Goal: Information Seeking & Learning: Learn about a topic

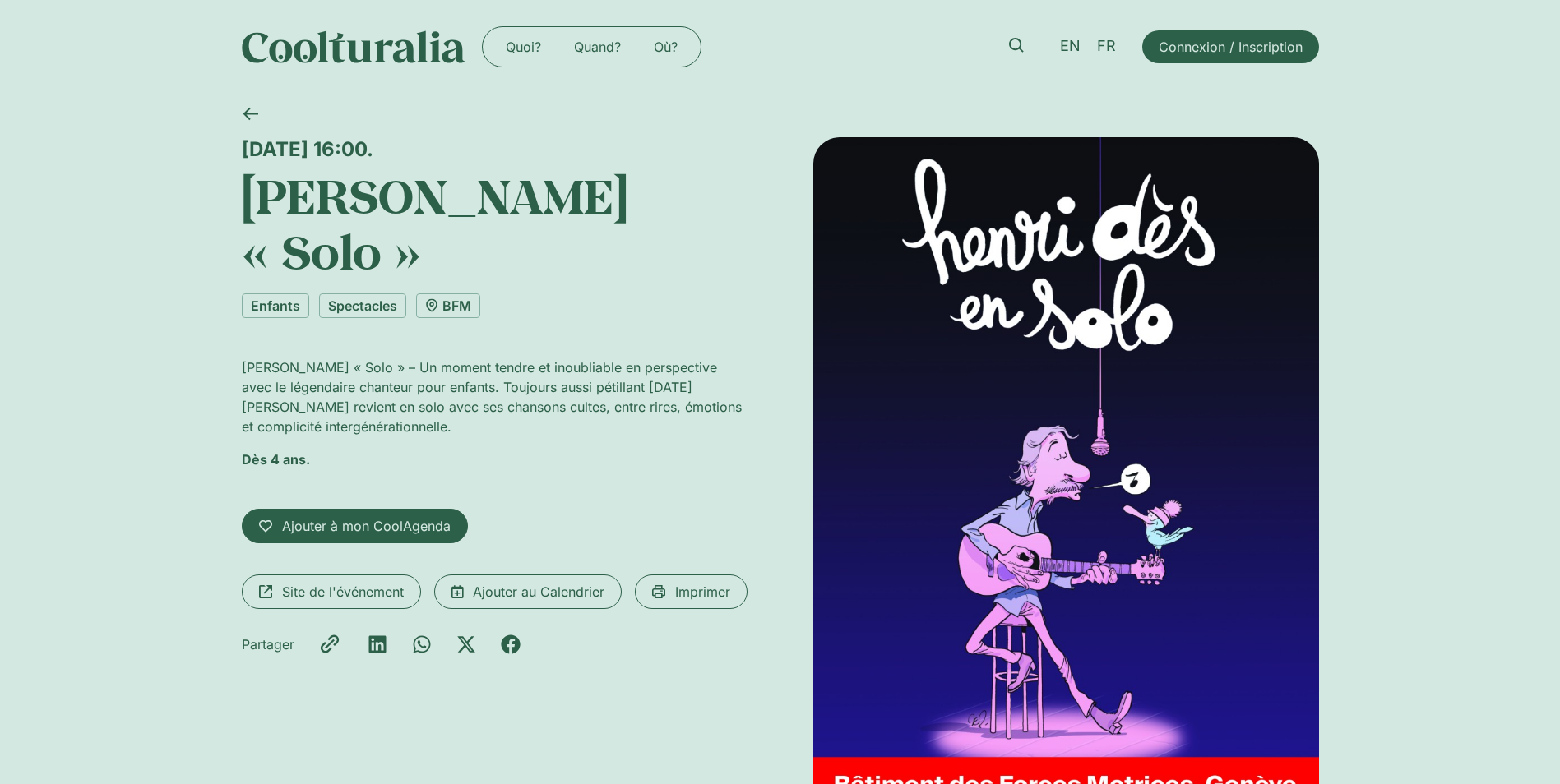
scroll to position [82, 0]
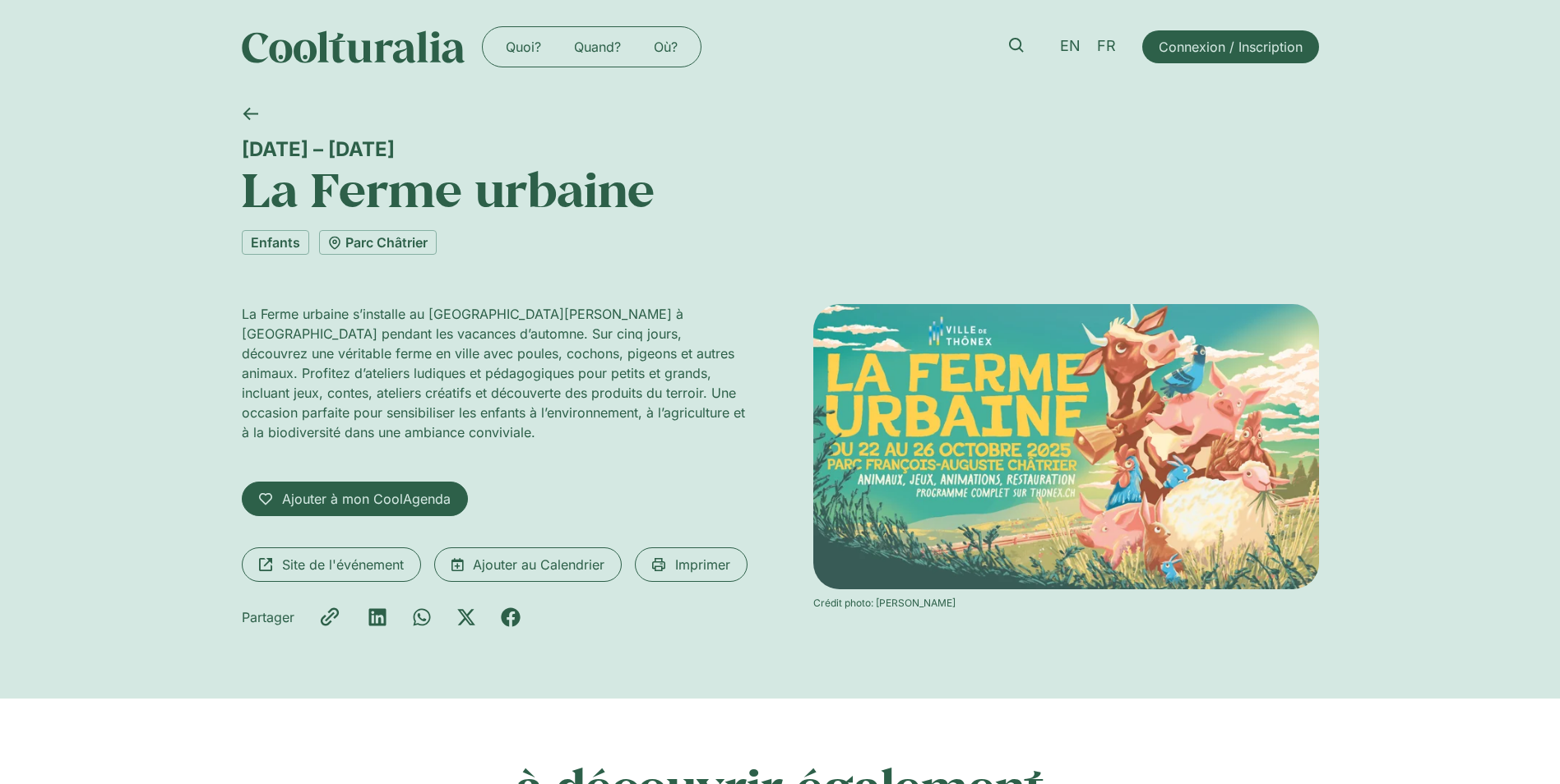
click at [134, 202] on div "22 – 26 octobre La Ferme urbaine Enfants Parc Châtrier La Ferme urbaine s’insta…" at bounding box center [780, 396] width 1560 height 605
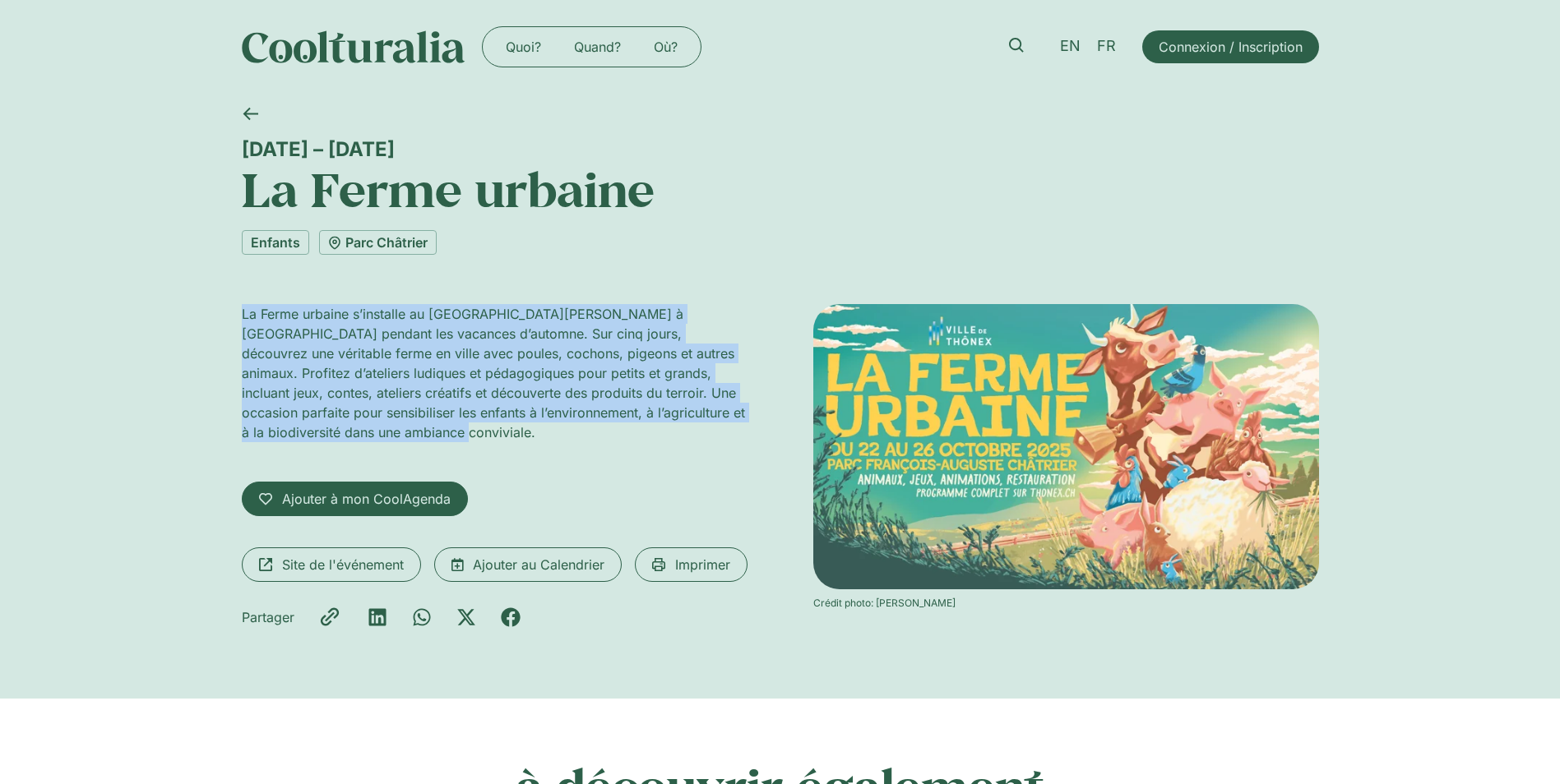
drag, startPoint x: 241, startPoint y: 313, endPoint x: 499, endPoint y: 424, distance: 280.9
click at [499, 424] on p "La Ferme urbaine s’installe au parc François-Auguste Châtrier à Thônex pendant …" at bounding box center [494, 373] width 506 height 138
copy p "La Ferme urbaine s’installe au parc François-Auguste Châtrier à Thônex pendant …"
click at [612, 408] on p "La Ferme urbaine s’installe au parc François-Auguste Châtrier à Thônex pendant …" at bounding box center [494, 373] width 506 height 138
drag, startPoint x: 243, startPoint y: 313, endPoint x: 457, endPoint y: 428, distance: 242.9
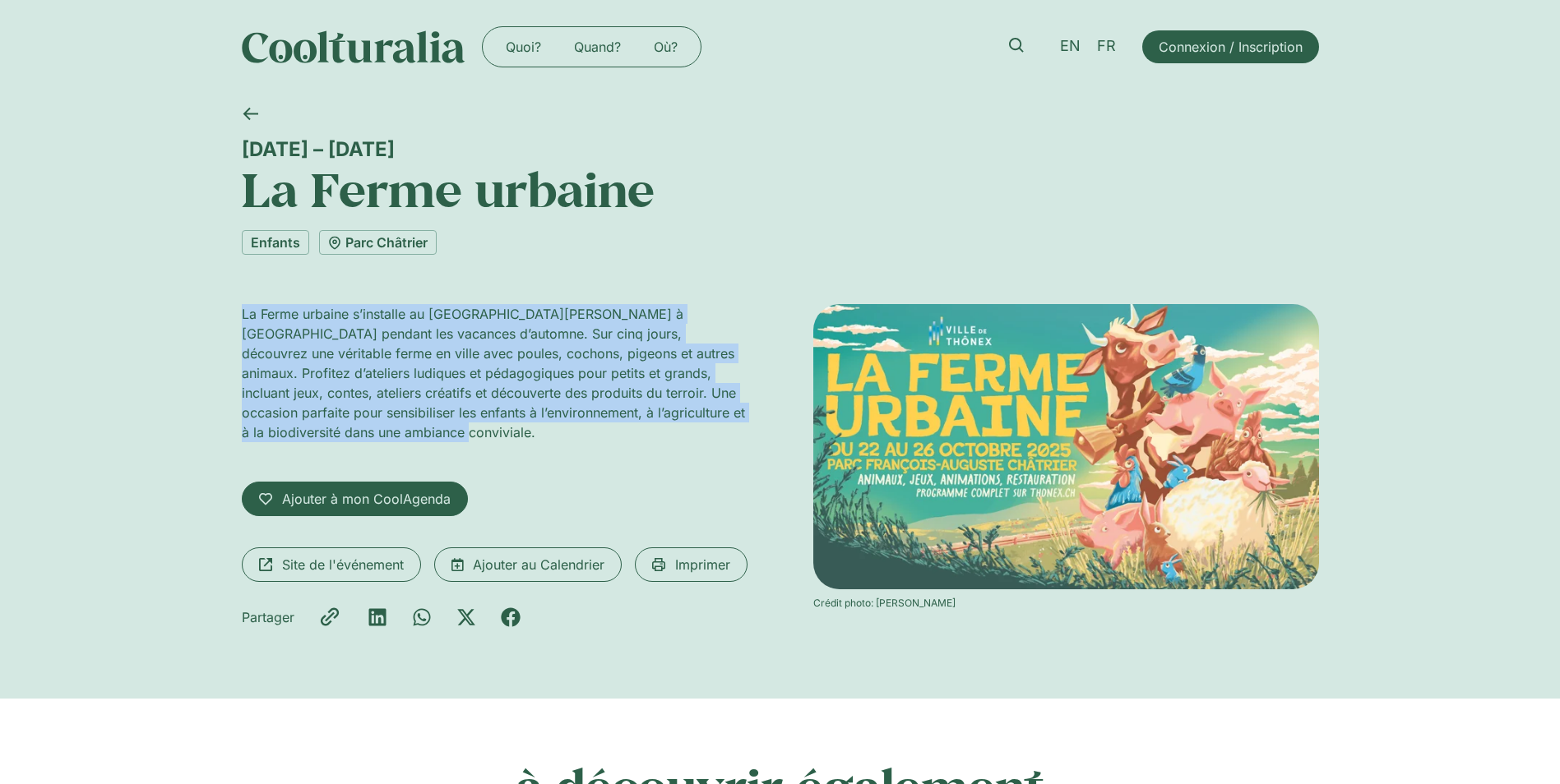
click at [457, 428] on p "La Ferme urbaine s’installe au parc François-Auguste Châtrier à Thônex pendant …" at bounding box center [494, 373] width 506 height 138
copy p "La Ferme urbaine s’installe au parc François-Auguste Châtrier à Thônex pendant …"
click at [404, 238] on link "Parc Châtrier" at bounding box center [378, 242] width 117 height 24
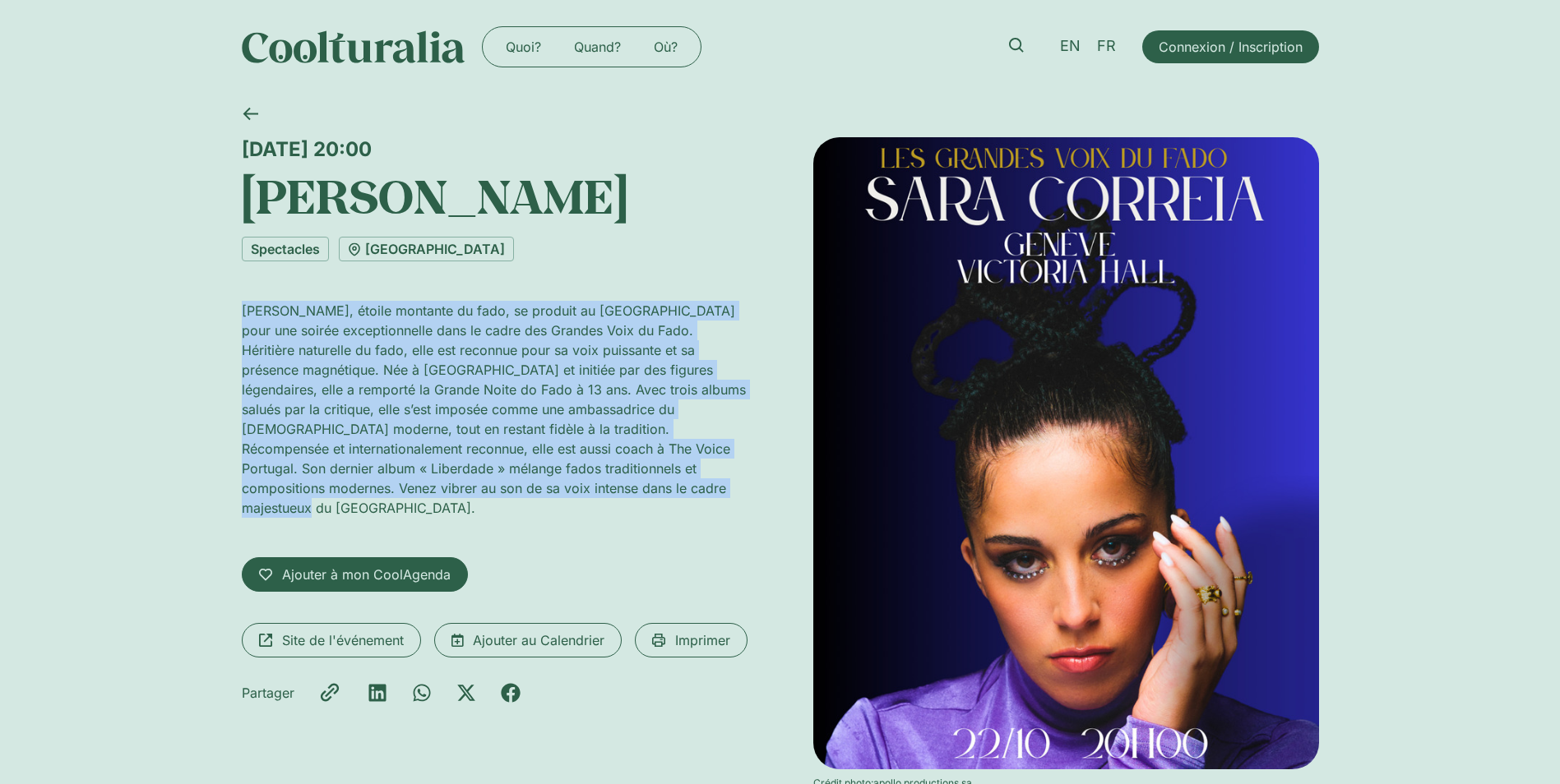
drag, startPoint x: 241, startPoint y: 309, endPoint x: 686, endPoint y: 499, distance: 483.9
click at [686, 499] on div "Sara Correia, étoile montante du fado, se produit au Victoria Hall de Genève po…" at bounding box center [494, 416] width 506 height 230
copy p "Sara Correia, étoile montante du fado, se produit au Victoria Hall de Genève po…"
click at [390, 245] on link "Victoria Hall" at bounding box center [426, 248] width 175 height 24
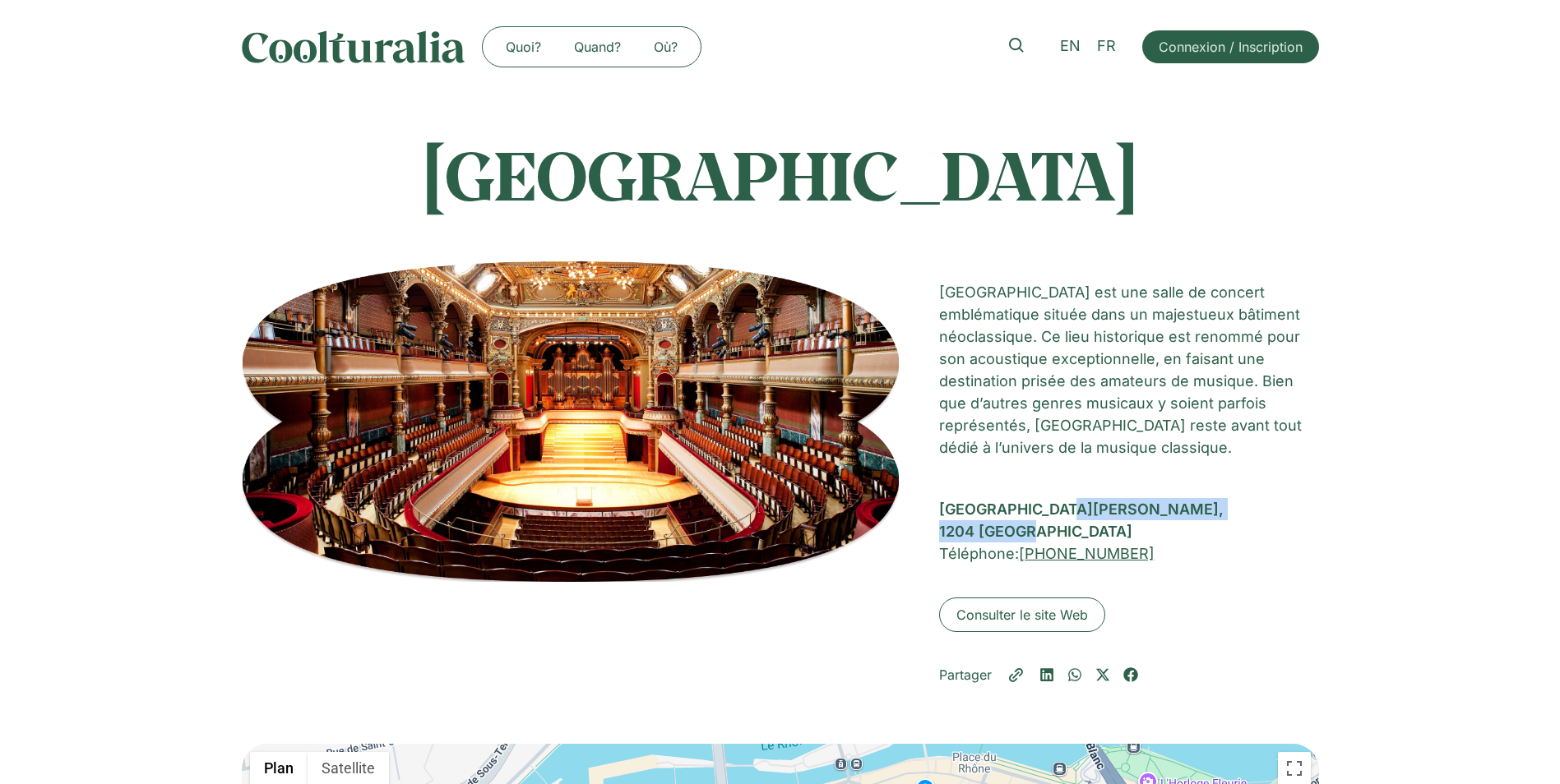
drag, startPoint x: 941, startPoint y: 510, endPoint x: 1036, endPoint y: 525, distance: 96.2
click at [1036, 525] on div "Rue du Général-DUFOUR 14, 1204 Genève" at bounding box center [1129, 520] width 380 height 45
copy div "Rue du Général-DUFOUR 14, 1204 Genève"
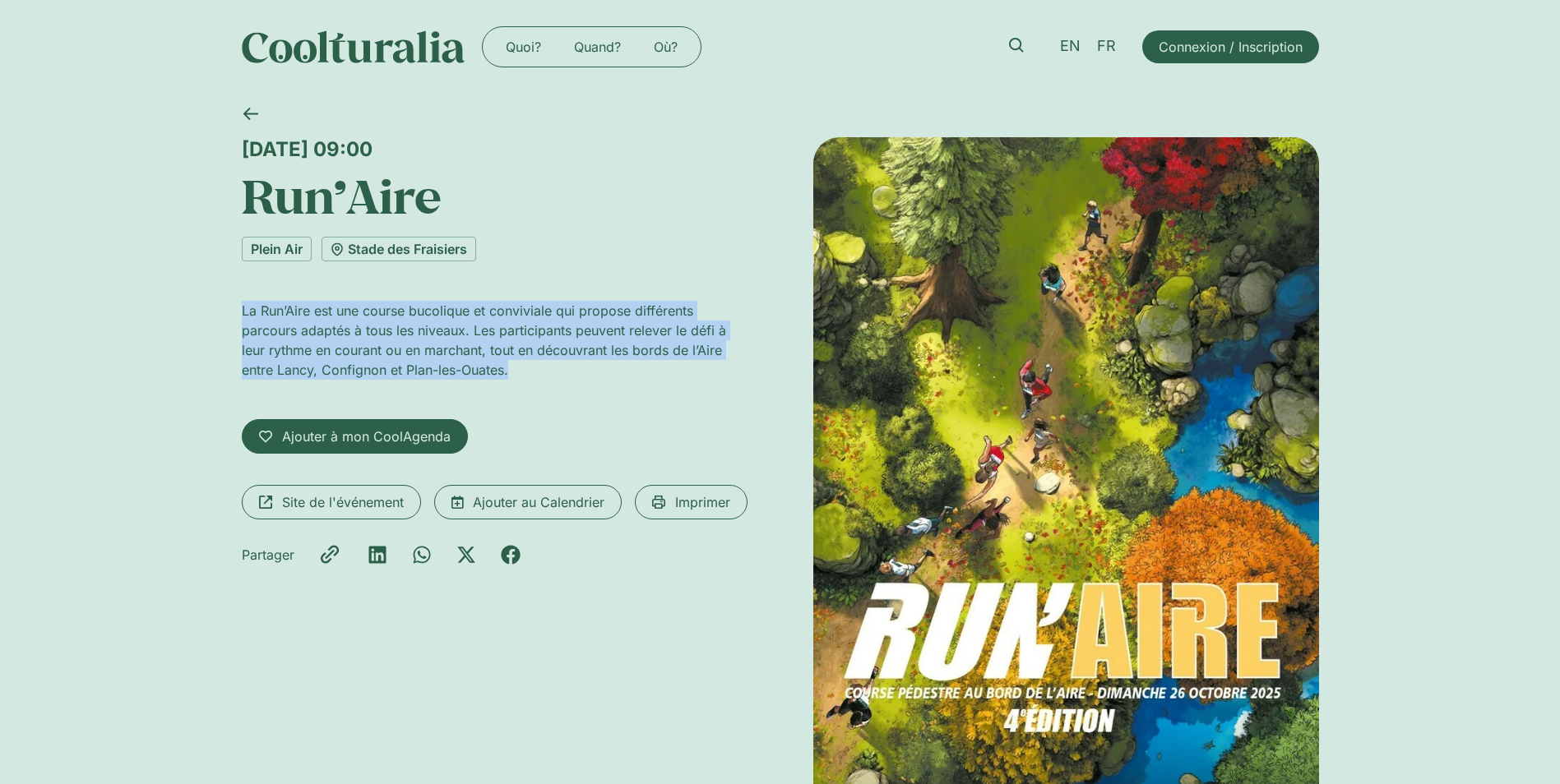
drag, startPoint x: 240, startPoint y: 308, endPoint x: 619, endPoint y: 378, distance: 385.4
click at [619, 378] on div "Dimanche 26 octobre, 09:00 Run’Aire Plein Air Stade des Fraisiers La Run’Aire e…" at bounding box center [780, 514] width 1560 height 840
copy p "La Run’Aire est une course bucolique et conviviale qui propose différents parco…"
click at [359, 501] on span "Site de l'événement" at bounding box center [343, 502] width 122 height 19
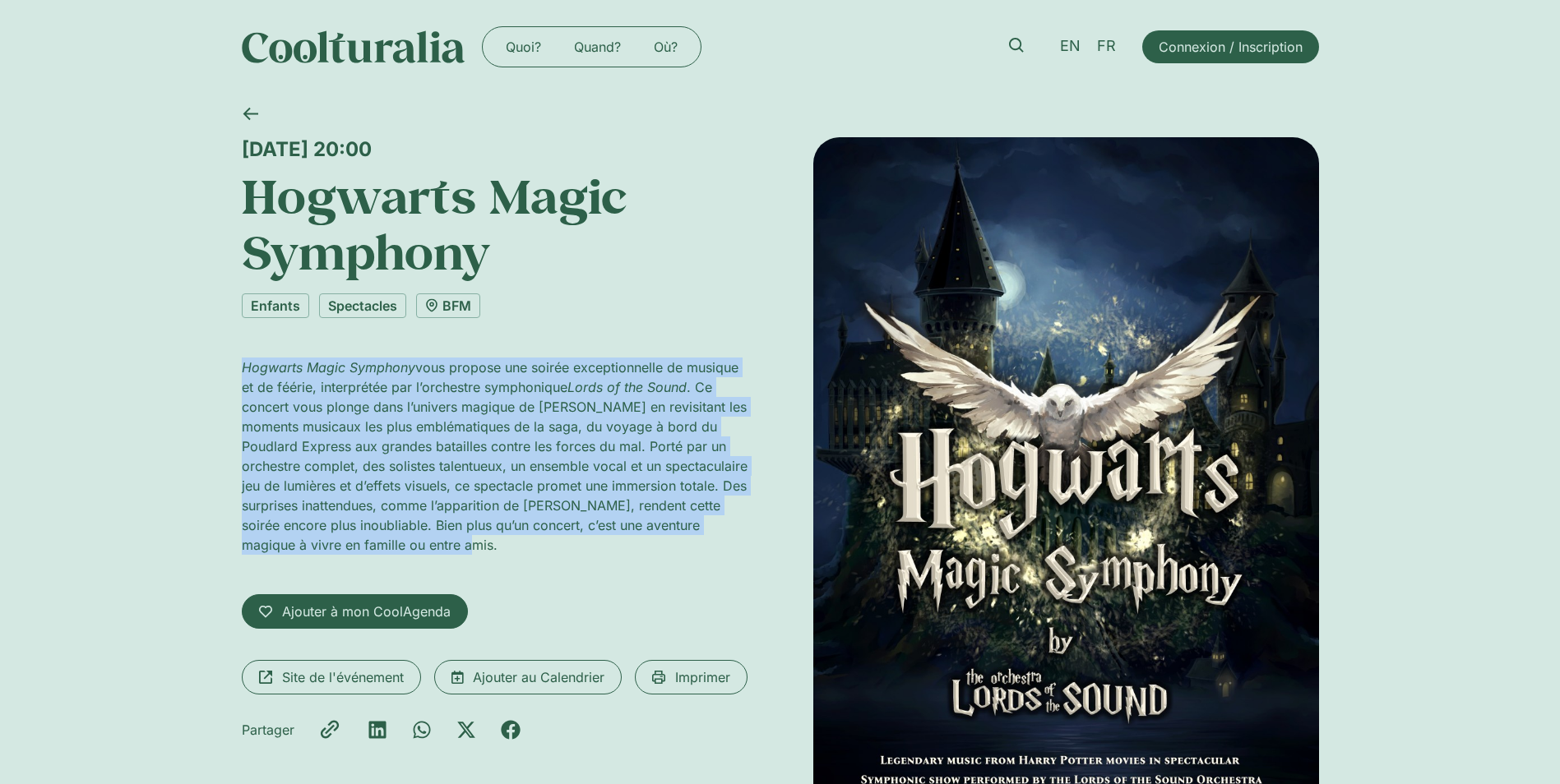
drag, startPoint x: 238, startPoint y: 359, endPoint x: 671, endPoint y: 566, distance: 479.9
click at [671, 566] on div "Mardi 21 octobre, 20:00 Hogwarts Magic Symphony Enfants Spectacles BFM Hogwarts…" at bounding box center [780, 482] width 1560 height 777
copy p "Hogwarts Magic Symphony vous propose une soirée exceptionnelle de musique et de…"
click at [579, 577] on div "Mardi 21 octobre, 20:00 Hogwarts Magic Symphony Enfants Spectacles BFM Hogwarts…" at bounding box center [494, 475] width 506 height 674
drag, startPoint x: 572, startPoint y: 549, endPoint x: 242, endPoint y: 360, distance: 380.3
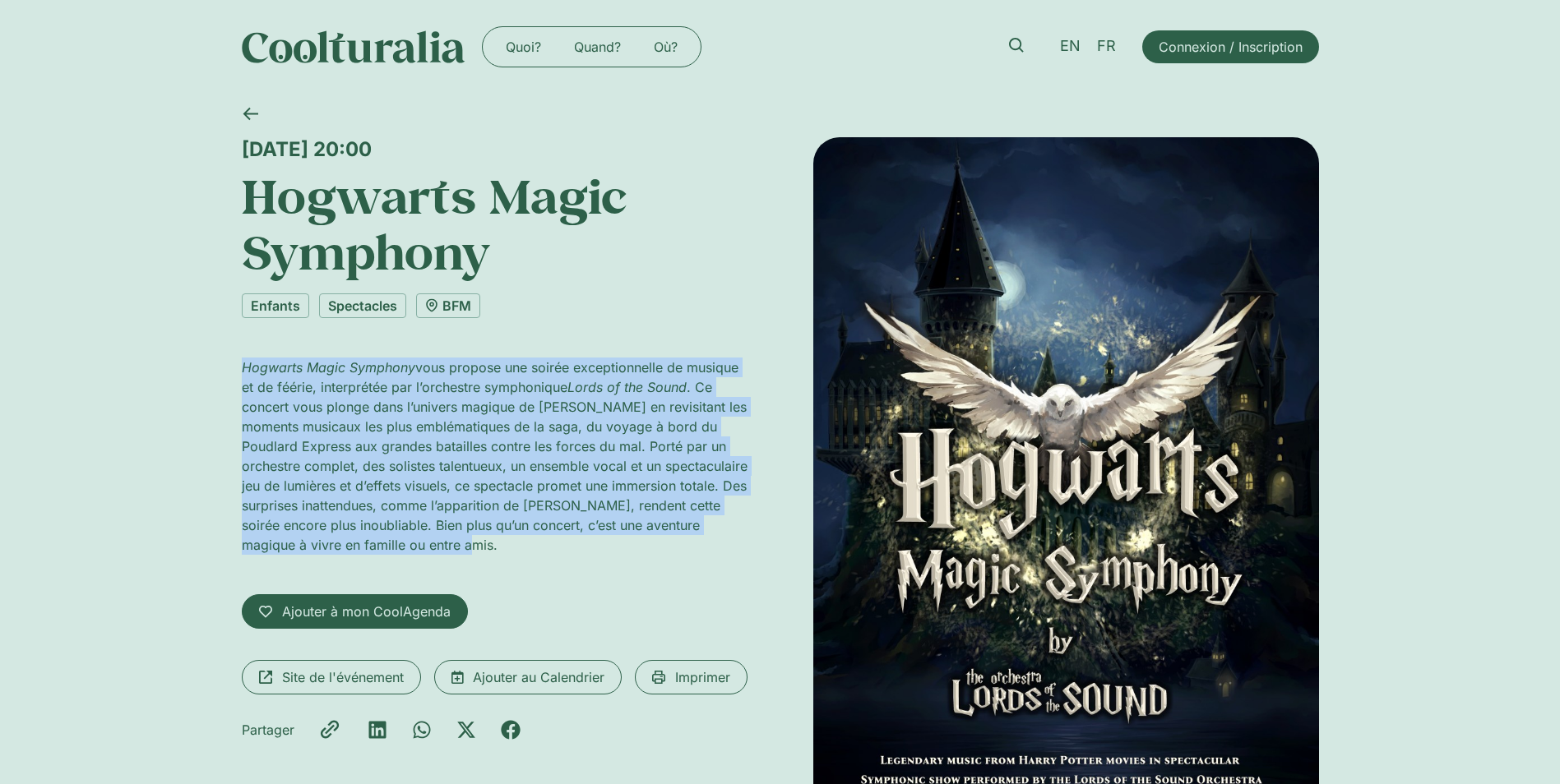
click at [242, 360] on p "Hogwarts Magic Symphony vous propose une soirée exceptionnelle de musique et de…" at bounding box center [494, 456] width 506 height 198
copy p "Hogwarts Magic Symphony vous propose une soirée exceptionnelle de musique et de…"
click at [455, 305] on link "BFM" at bounding box center [448, 305] width 64 height 24
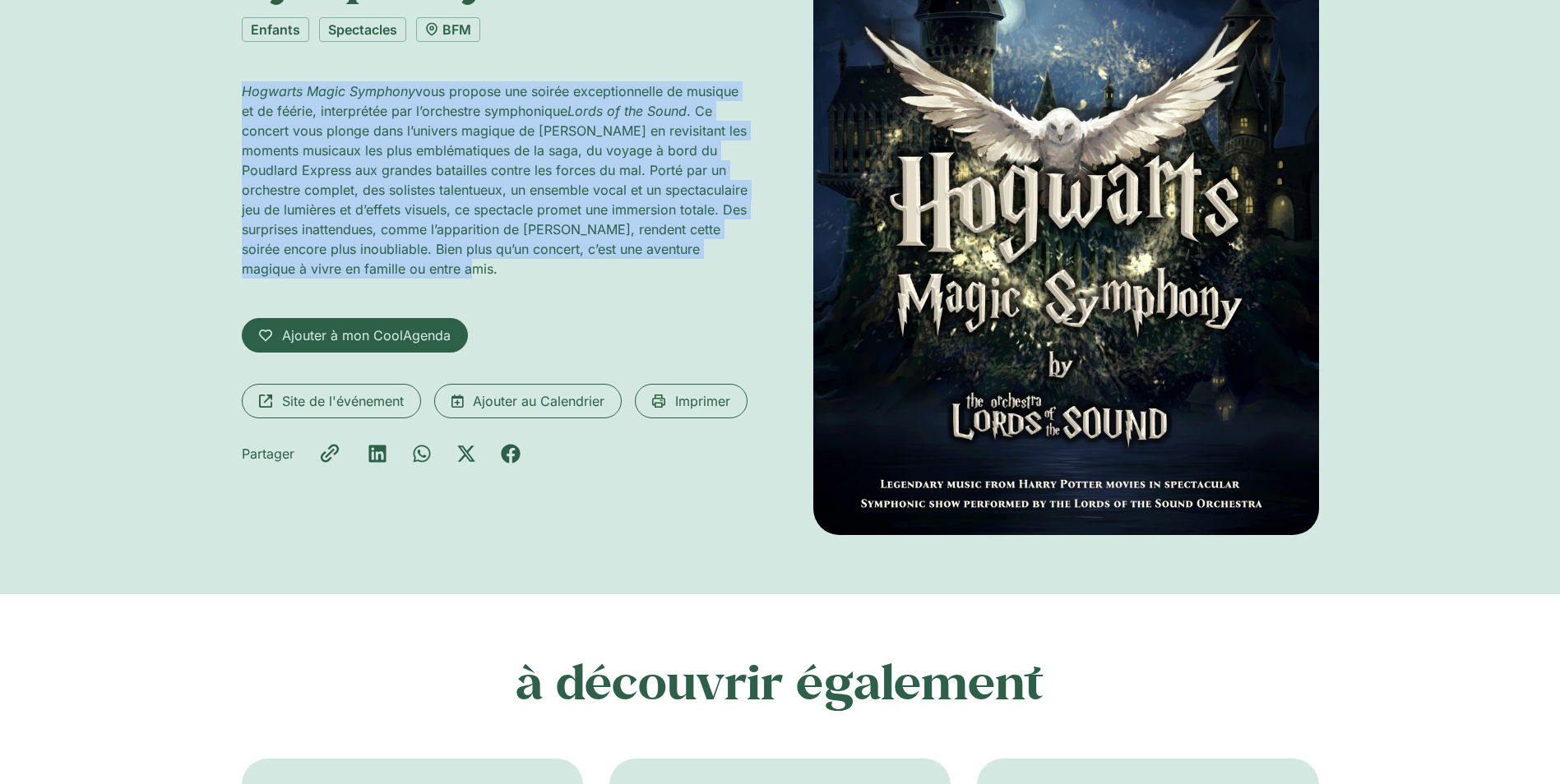
scroll to position [329, 0]
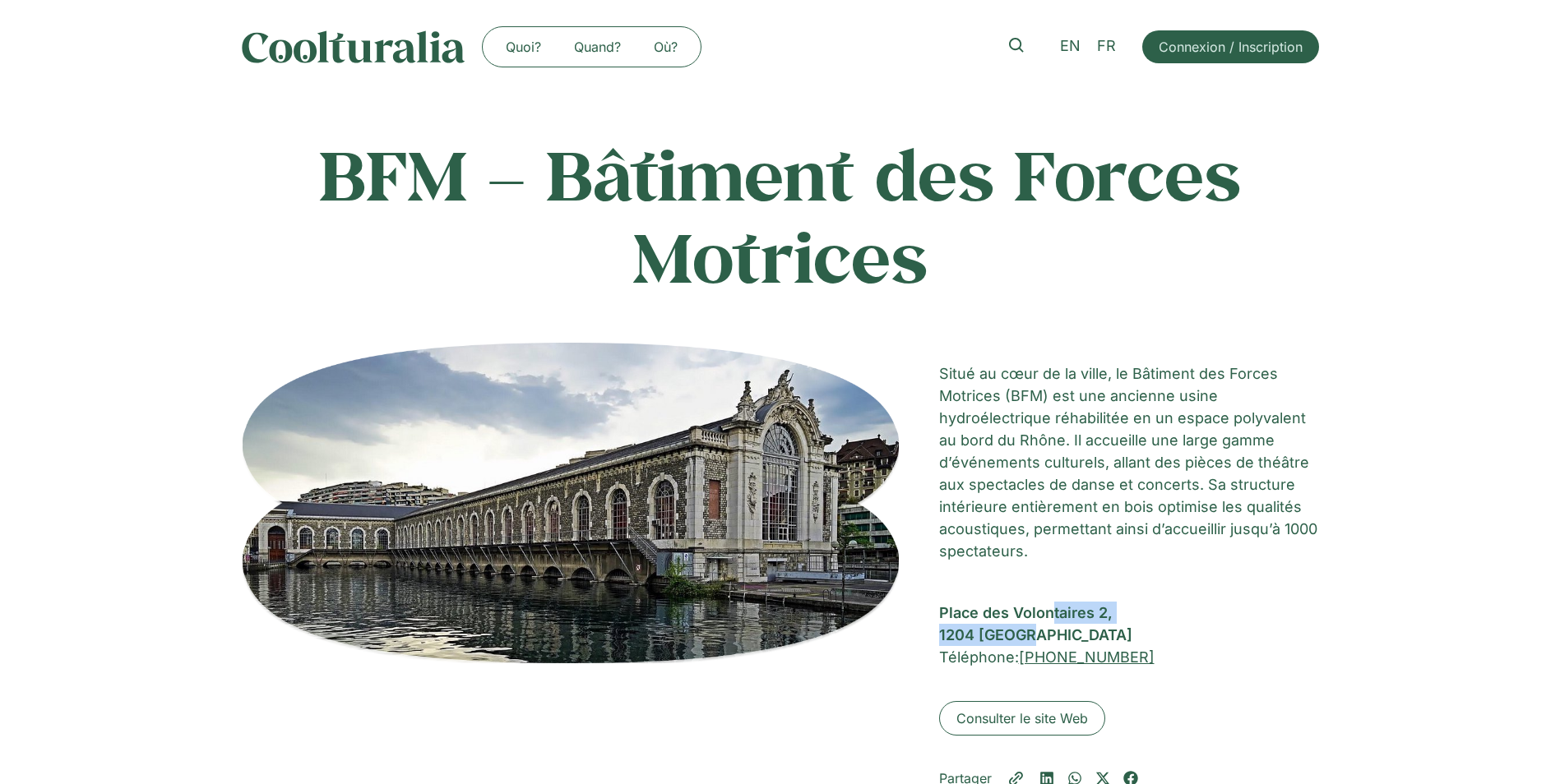
drag, startPoint x: 937, startPoint y: 607, endPoint x: 1044, endPoint y: 636, distance: 110.9
click at [1044, 636] on div "BFM – Bâtiment des Forces Motrices Situé au cœur de la ville, le Bâtiment des F…" at bounding box center [780, 565] width 1077 height 445
copy div "Place des Volontaires 2, 1204 Genève"
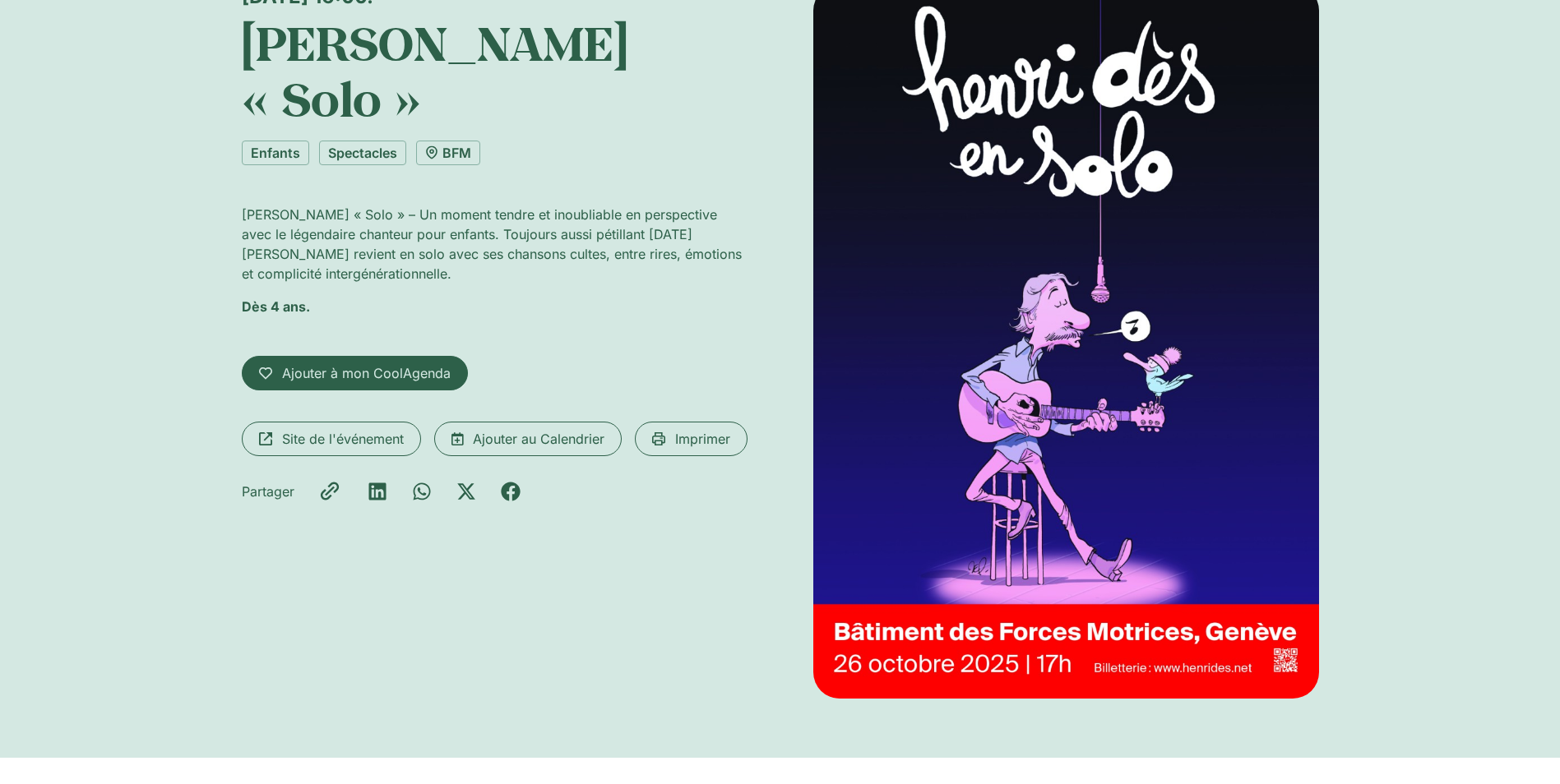
scroll to position [165, 0]
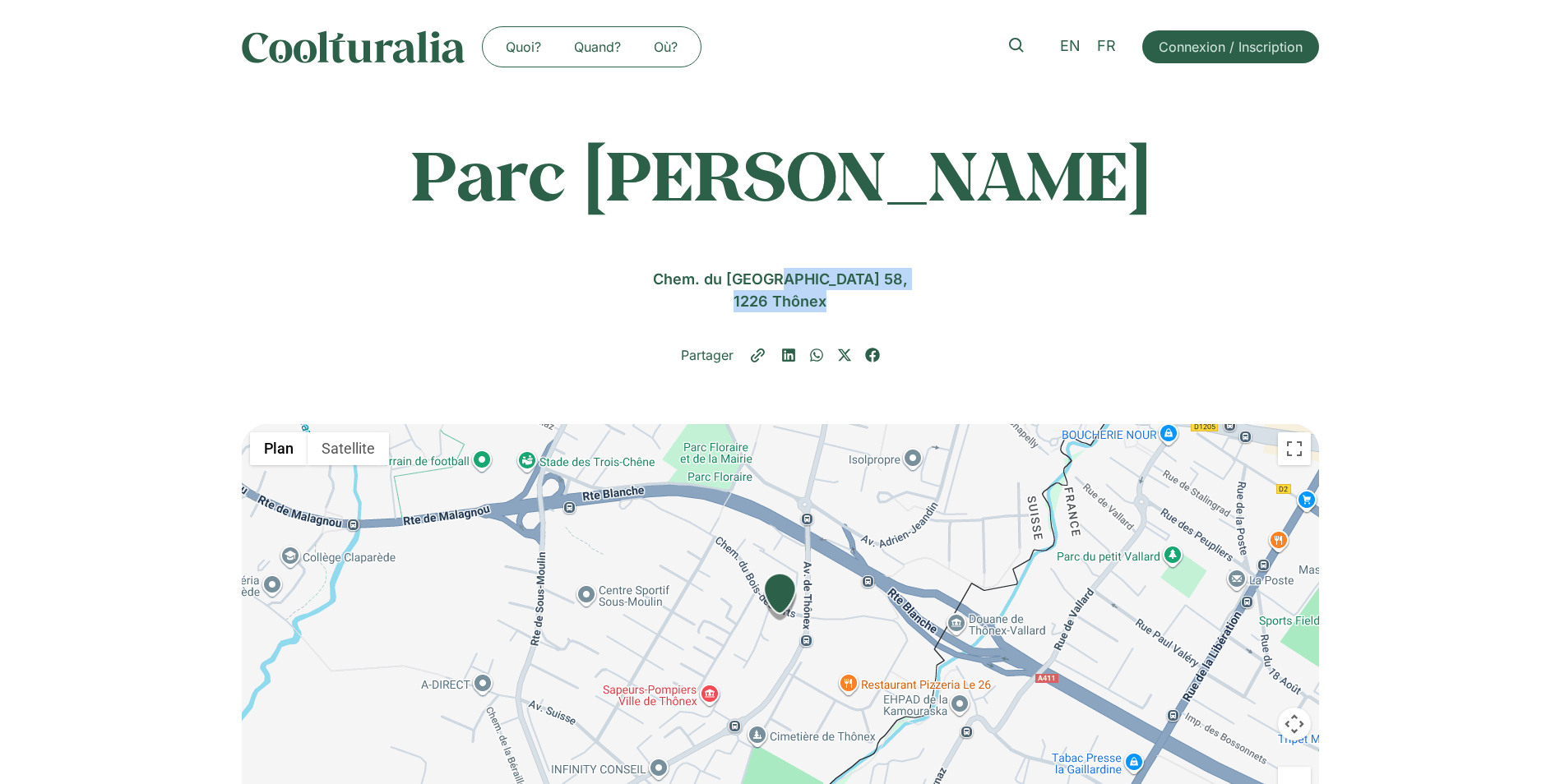
drag, startPoint x: 680, startPoint y: 277, endPoint x: 881, endPoint y: 292, distance: 201.6
click at [881, 292] on div "Chem. du Bois-des-Arts 58, 1226 [GEOGRAPHIC_DATA]" at bounding box center [780, 290] width 1077 height 45
copy div "Chem. du Bois-des-Arts 58, 1226 [GEOGRAPHIC_DATA]"
drag, startPoint x: 251, startPoint y: 182, endPoint x: 1324, endPoint y: 184, distance: 1073.0
click at [1324, 184] on div "Parc [PERSON_NAME] Parc [PERSON_NAME] Chem. du Bois-des-Arts 58, 1226 [GEOGRAPH…" at bounding box center [780, 259] width 1560 height 330
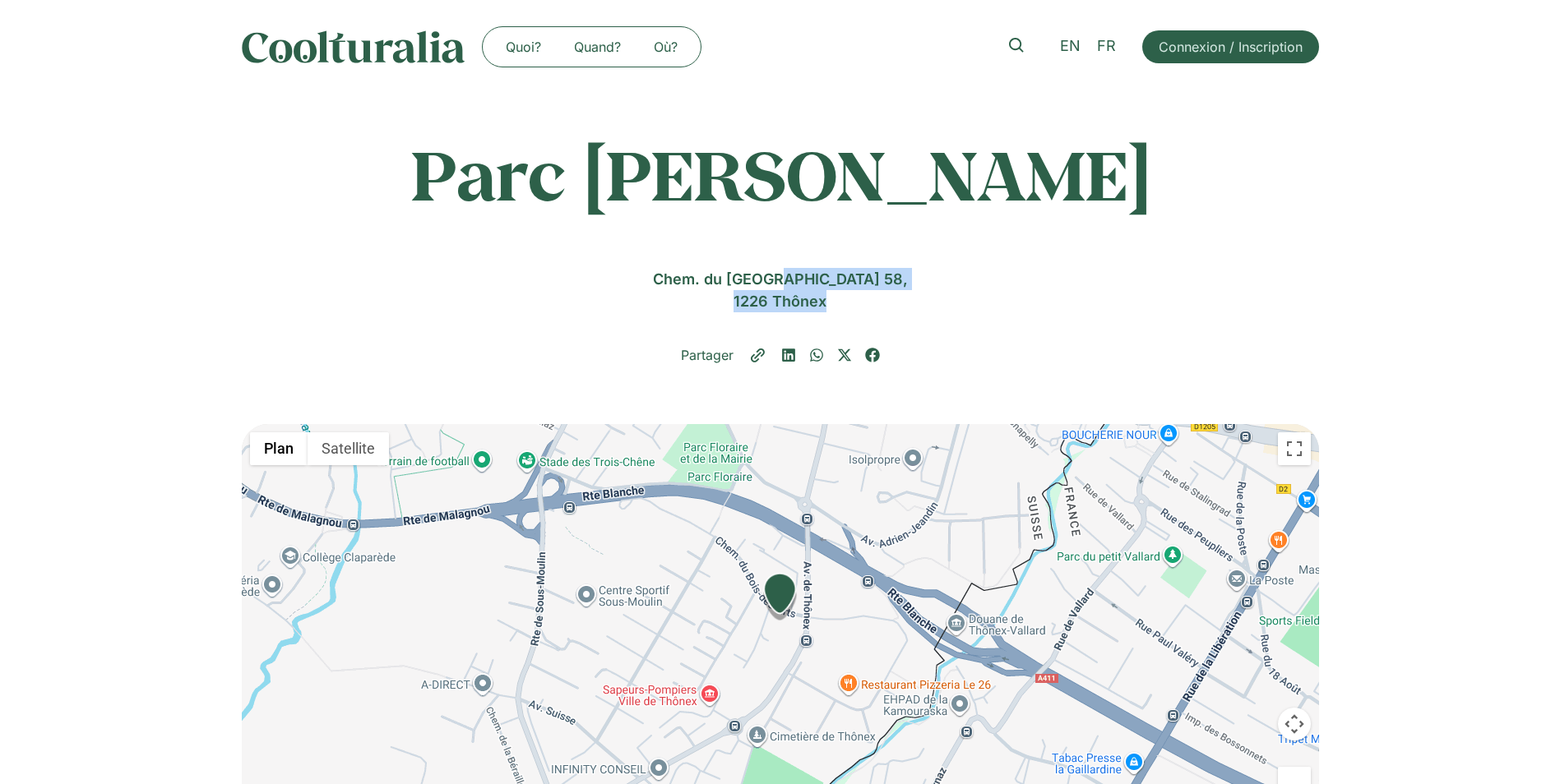
copy h1 "Parc [PERSON_NAME]"
